Goal: Task Accomplishment & Management: Complete application form

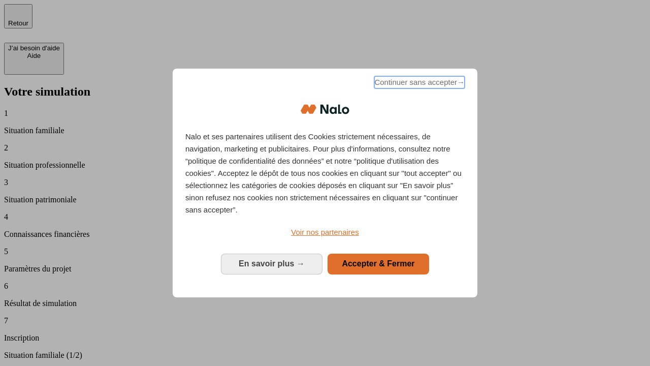
click at [419, 84] on span "Continuer sans accepter →" at bounding box center [420, 82] width 90 height 12
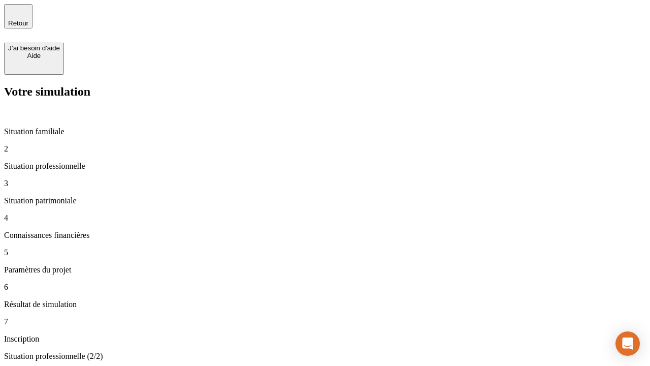
type input "30 000"
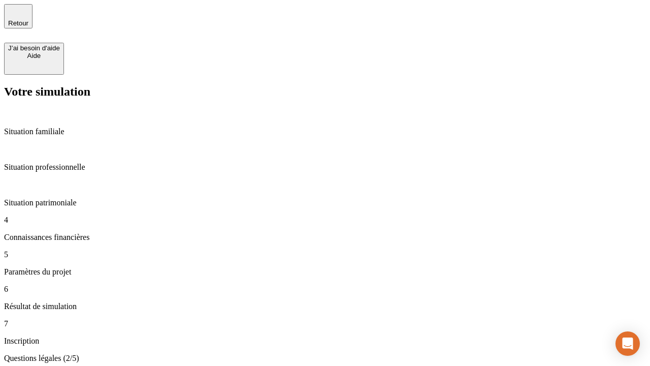
scroll to position [2, 0]
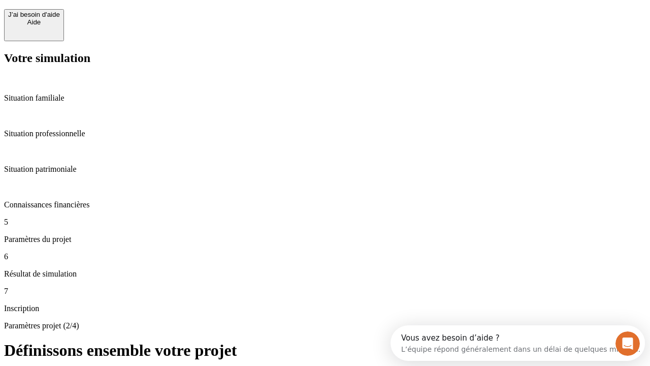
scroll to position [19, 0]
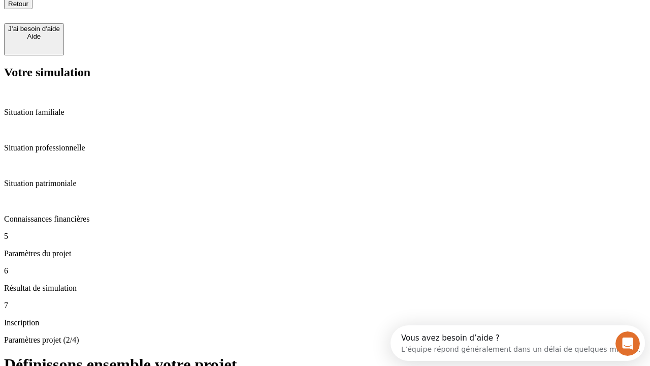
type input "25"
type input "64"
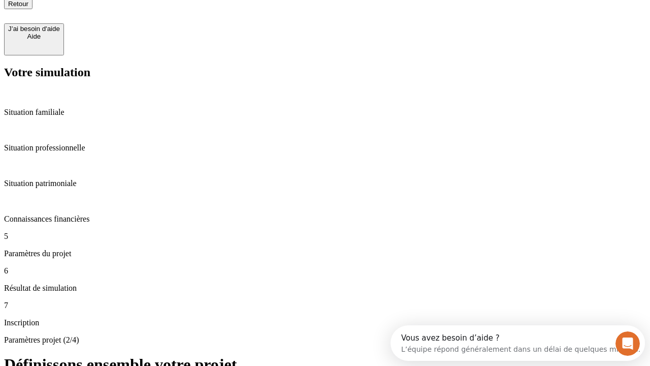
type input "1 000"
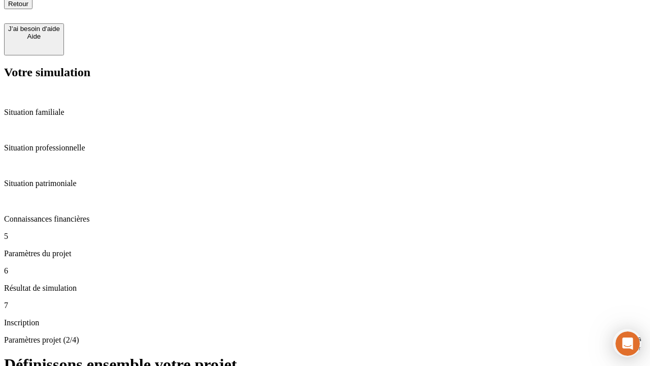
type input "640"
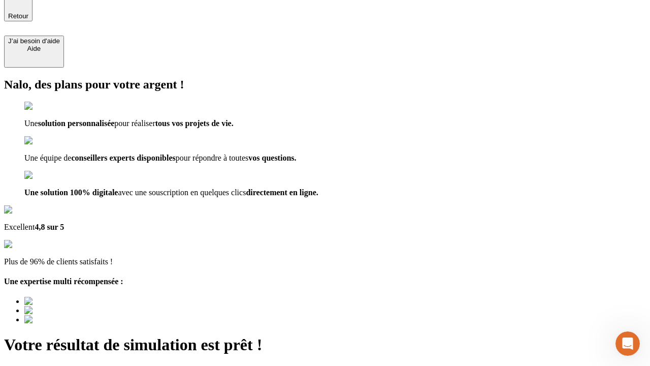
type input "[EMAIL_ADDRESS][PERSON_NAME][DOMAIN_NAME]"
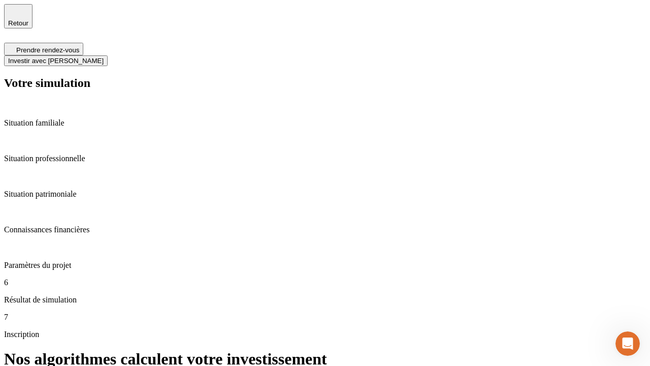
scroll to position [4, 0]
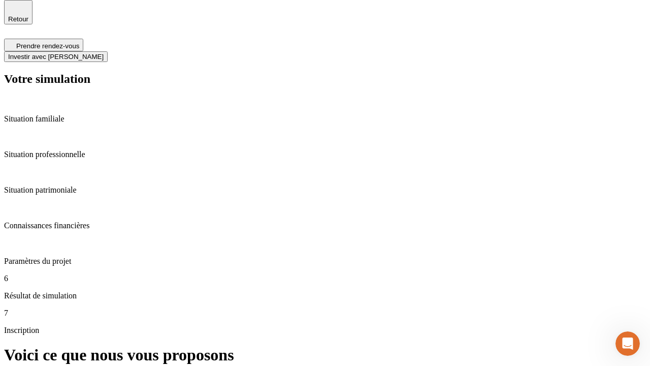
click at [104, 53] on span "Investir avec [PERSON_NAME]" at bounding box center [56, 57] width 96 height 8
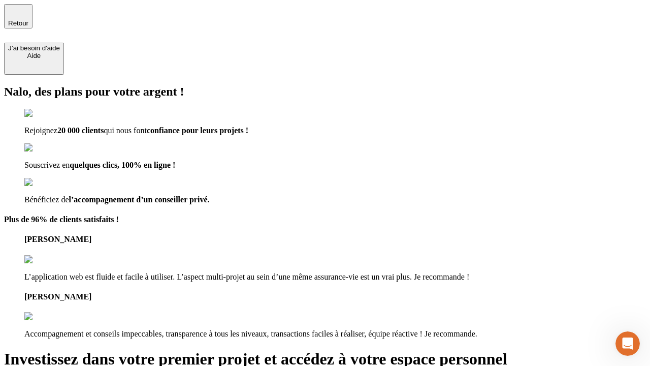
type input "abc"
